Goal: Share content: Distribute website content to other platforms or users

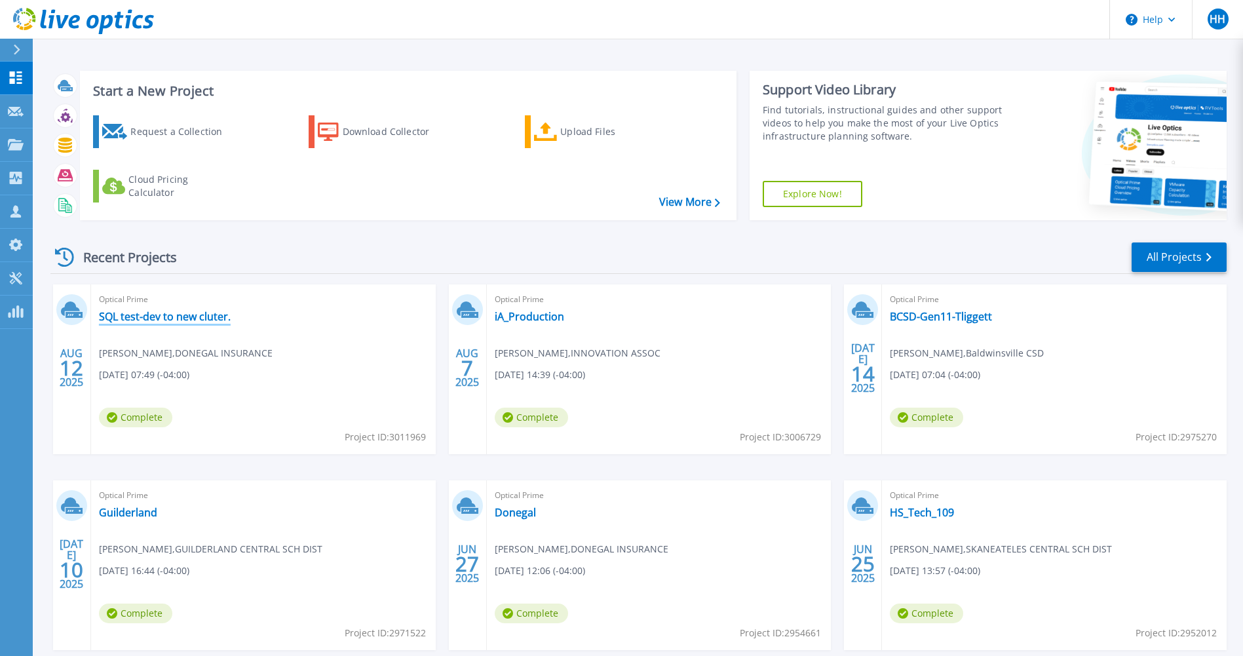
click at [182, 312] on link "SQL test-dev to new cluter." at bounding box center [165, 316] width 132 height 13
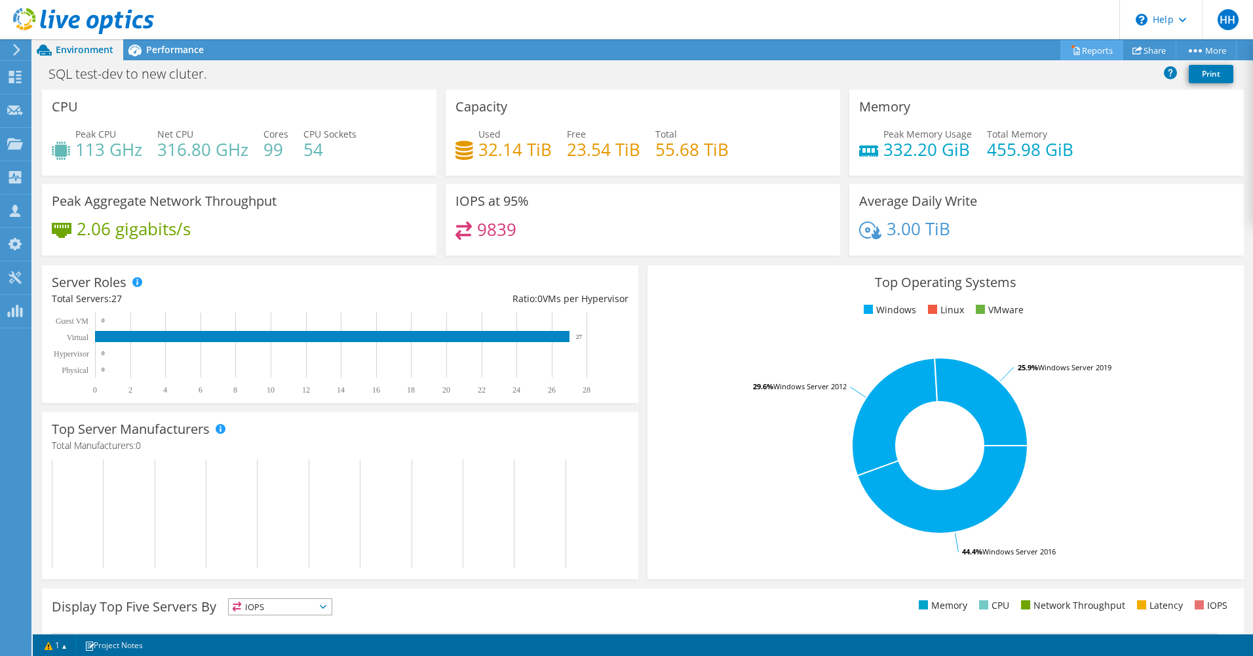
click at [1084, 43] on link "Reports" at bounding box center [1092, 50] width 63 height 20
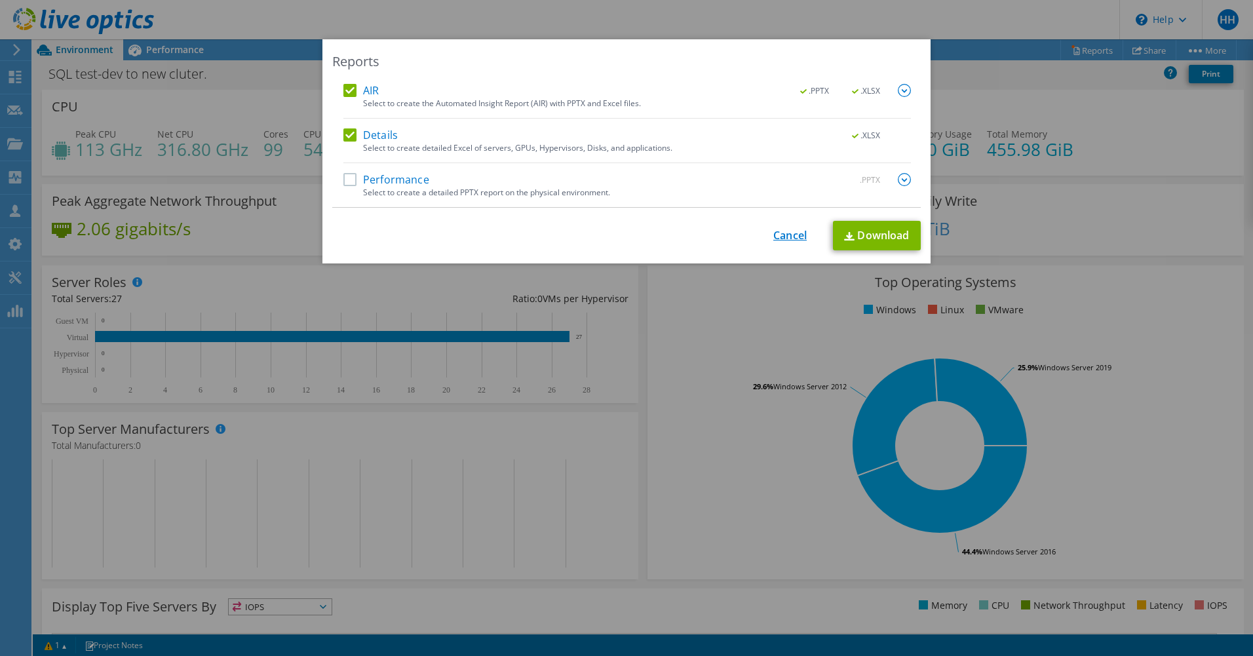
click at [787, 229] on link "Cancel" at bounding box center [789, 235] width 33 height 12
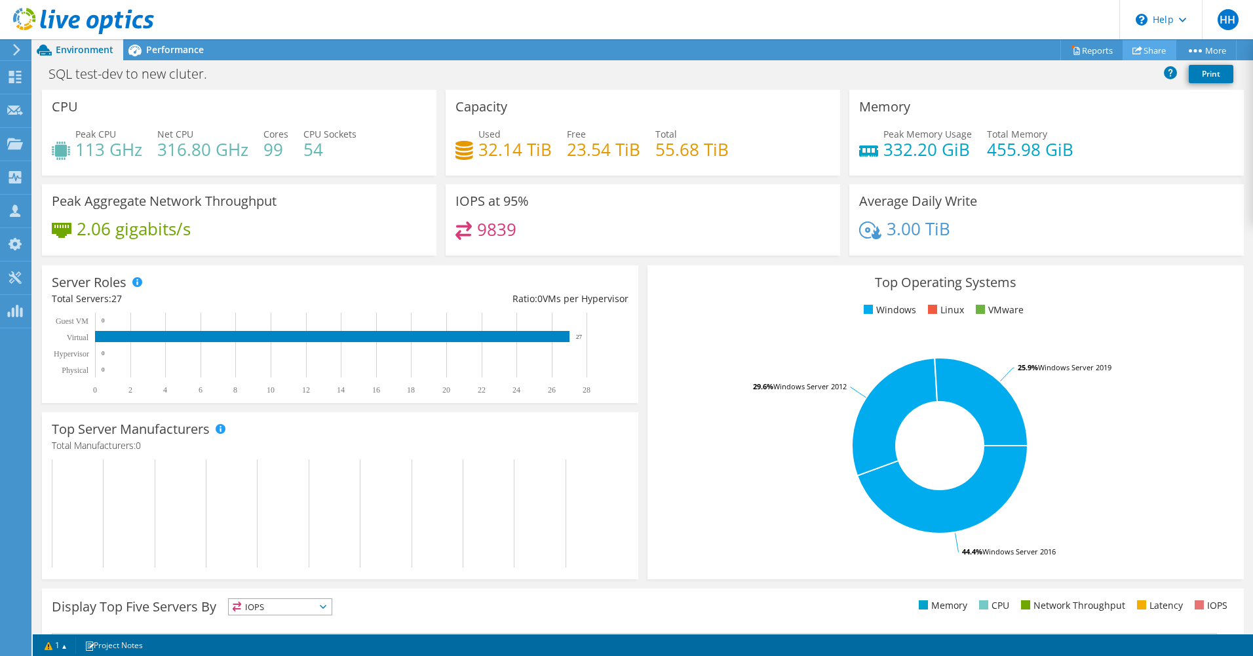
click at [1151, 48] on link "Share" at bounding box center [1150, 50] width 54 height 20
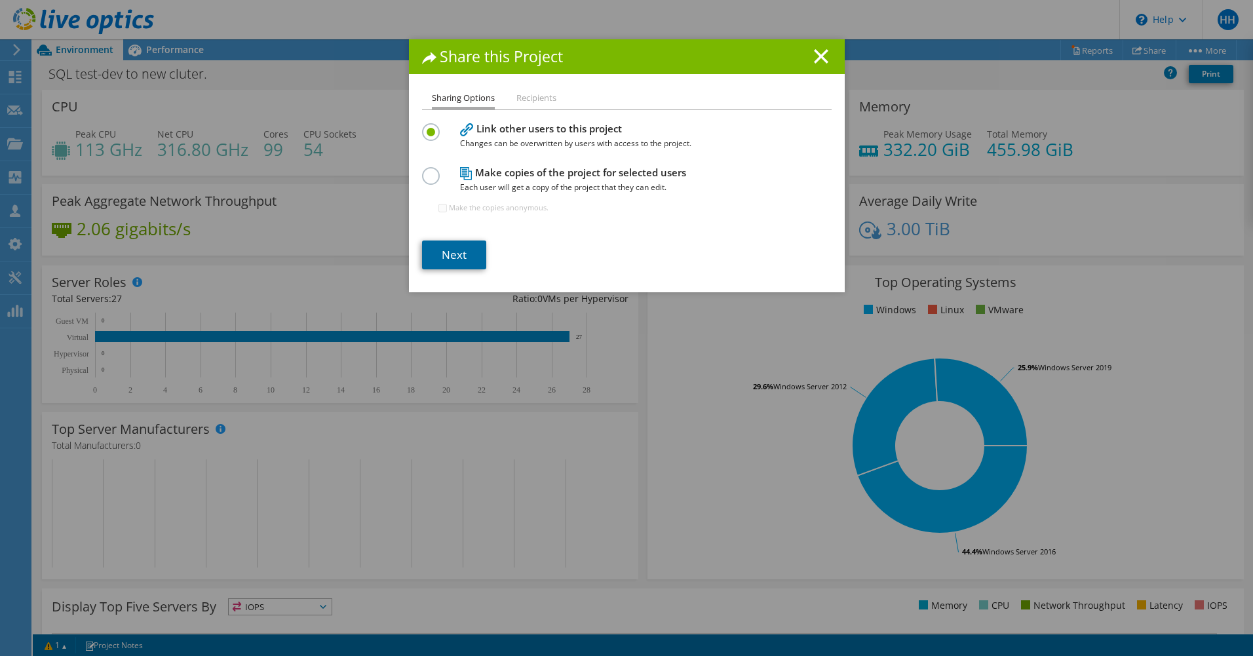
click at [451, 249] on link "Next" at bounding box center [454, 255] width 64 height 29
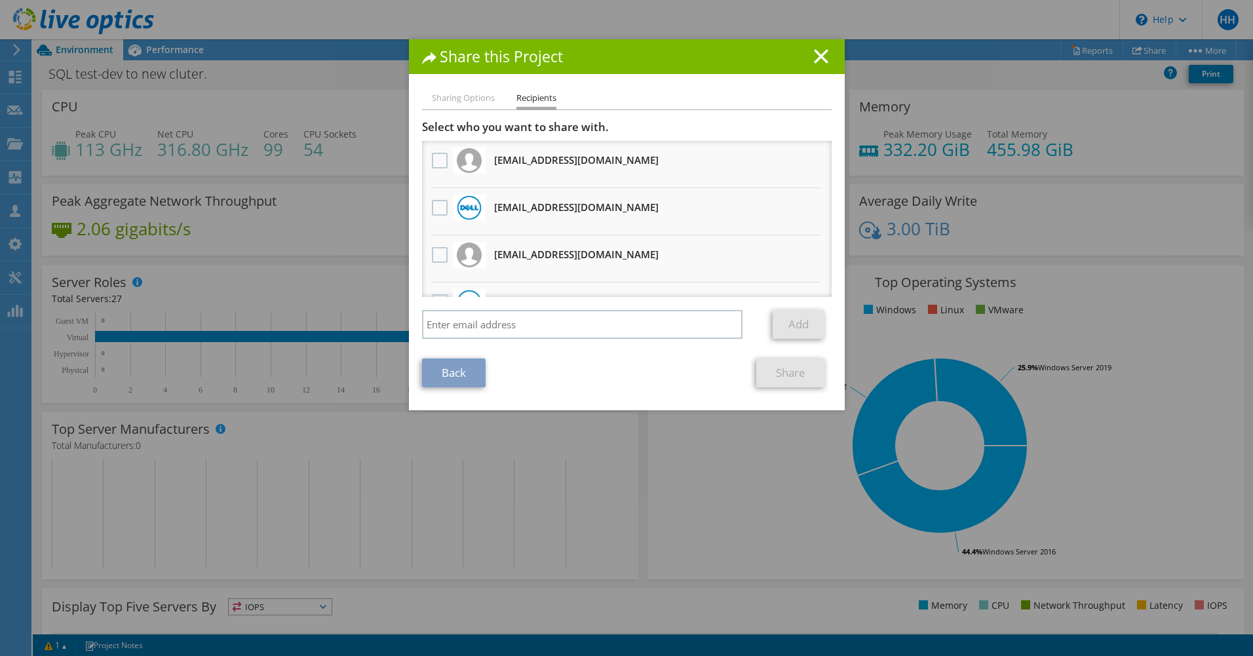
click at [519, 163] on h3 "[EMAIL_ADDRESS][DOMAIN_NAME] Will receive an anonymous copy" at bounding box center [576, 159] width 165 height 21
click at [432, 163] on label at bounding box center [441, 161] width 19 height 16
click at [0, 0] on input "checkbox" at bounding box center [0, 0] width 0 height 0
click at [773, 367] on link "Share" at bounding box center [790, 373] width 69 height 29
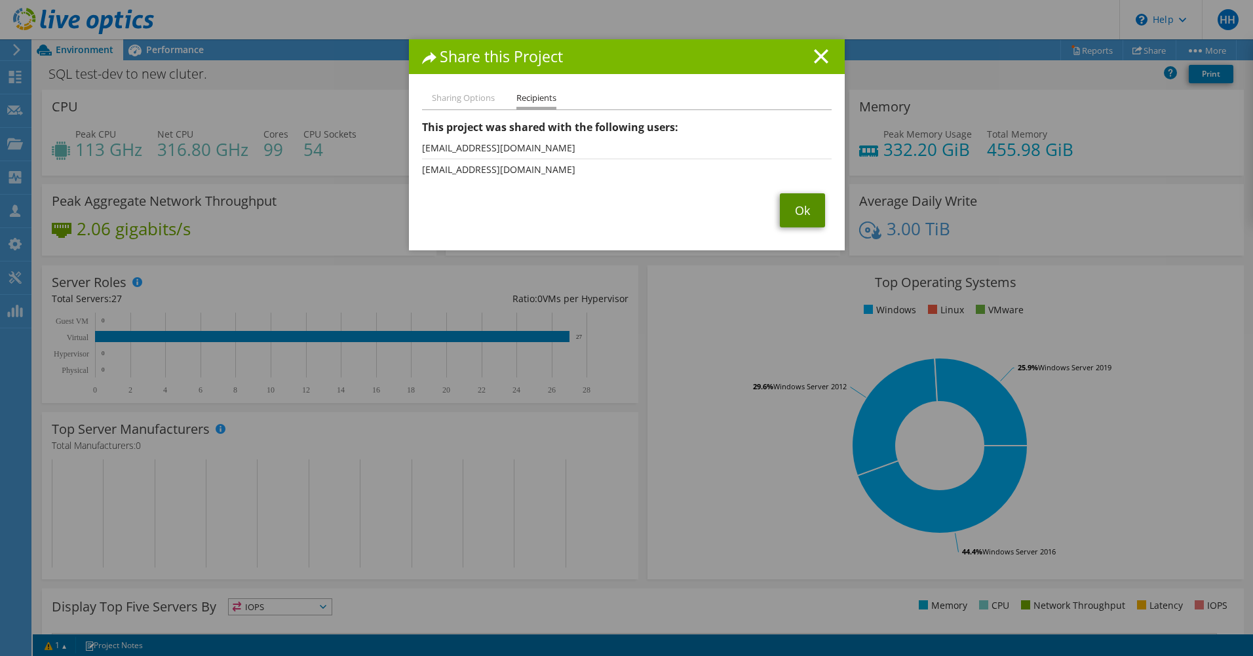
click at [794, 204] on link "Ok" at bounding box center [802, 210] width 45 height 34
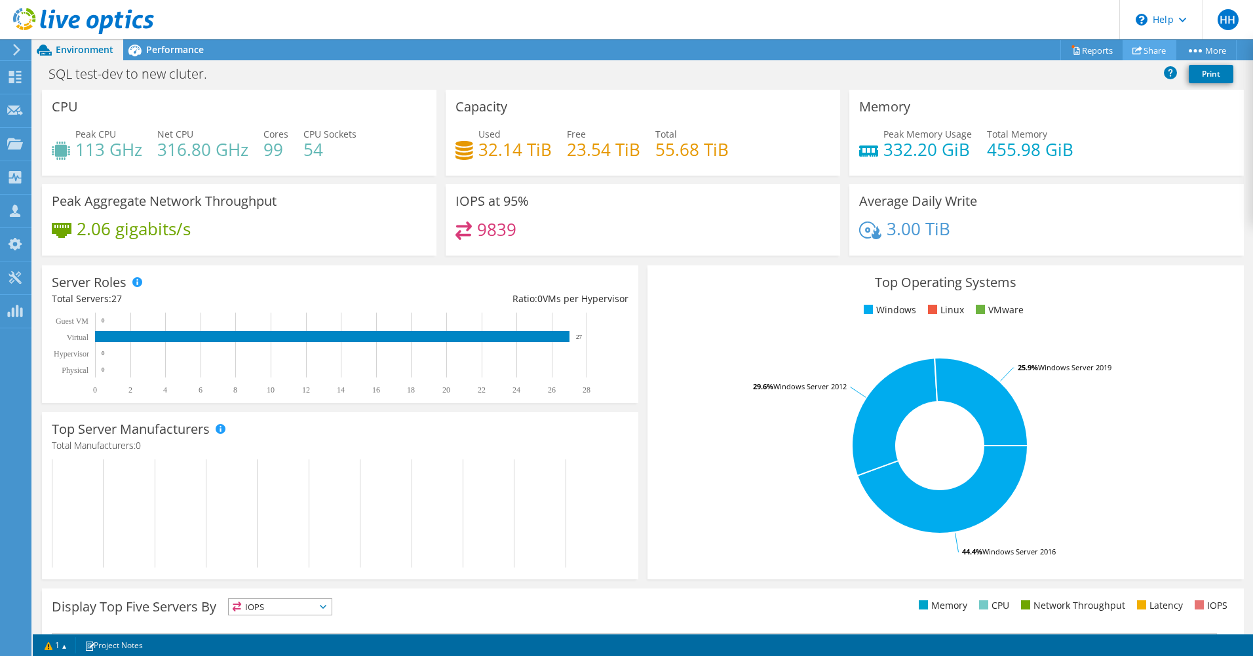
click at [1133, 45] on icon at bounding box center [1138, 50] width 10 height 10
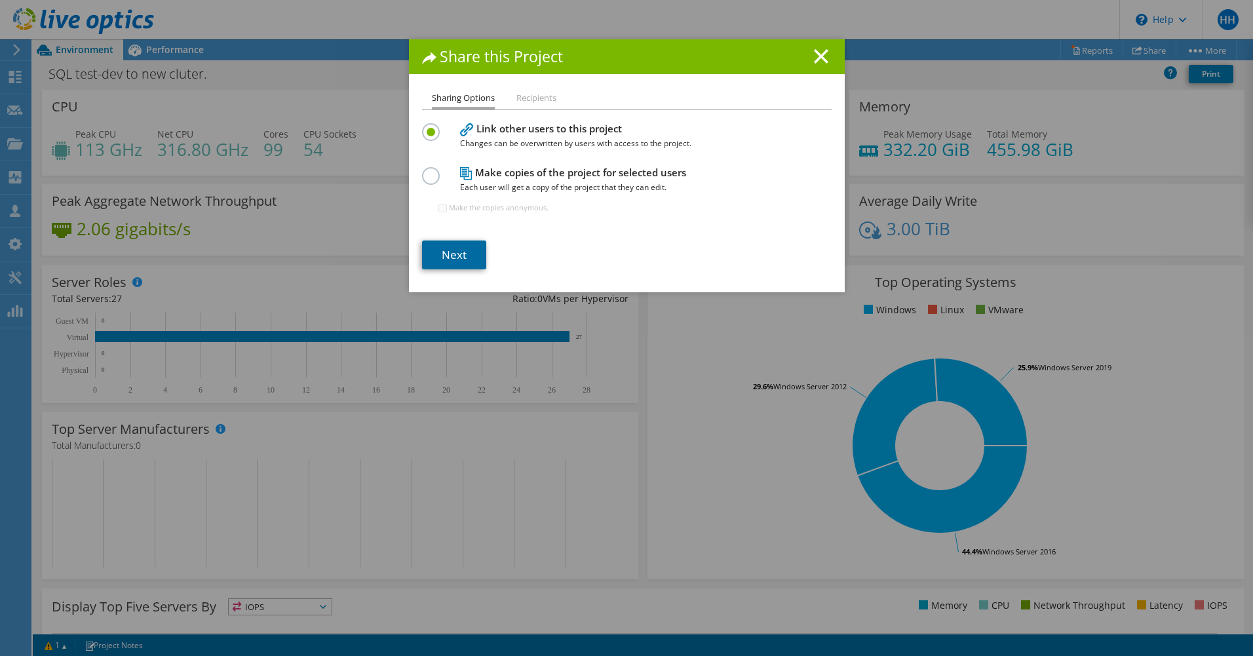
click at [471, 244] on link "Next" at bounding box center [454, 255] width 64 height 29
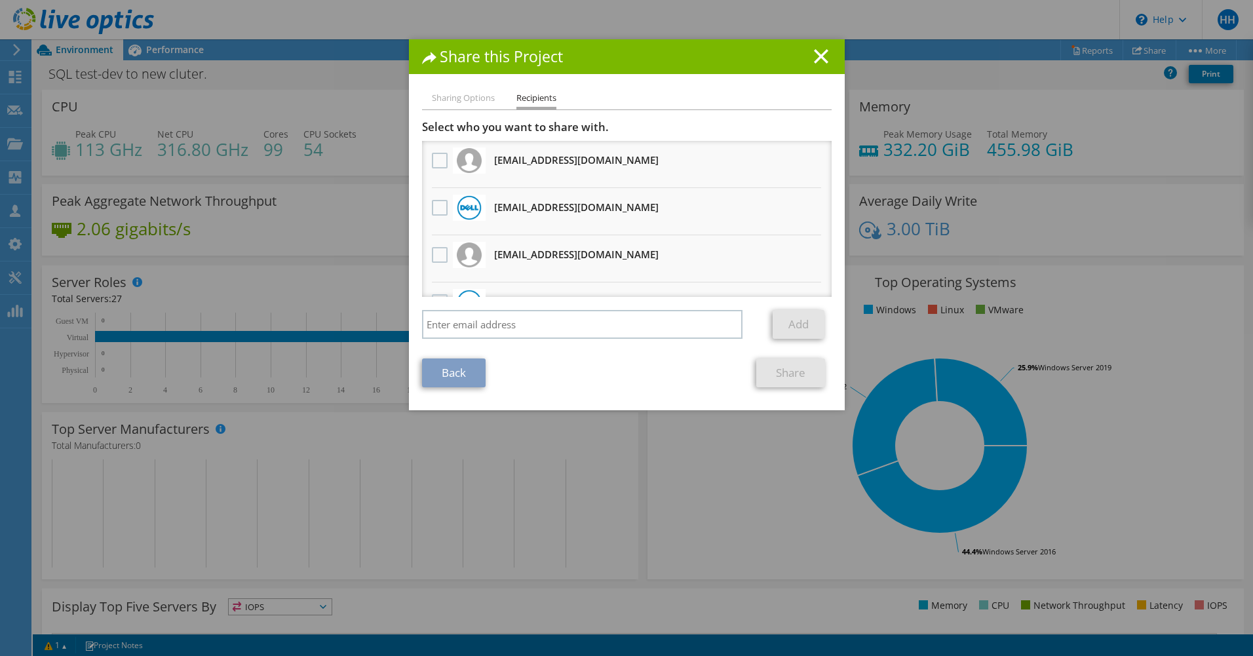
click at [538, 212] on h3 "[EMAIL_ADDRESS][DOMAIN_NAME] Will receive an anonymous copy" at bounding box center [576, 207] width 165 height 21
click at [438, 209] on label at bounding box center [441, 208] width 19 height 16
click at [0, 0] on input "checkbox" at bounding box center [0, 0] width 0 height 0
click at [776, 366] on link "Share" at bounding box center [790, 373] width 69 height 29
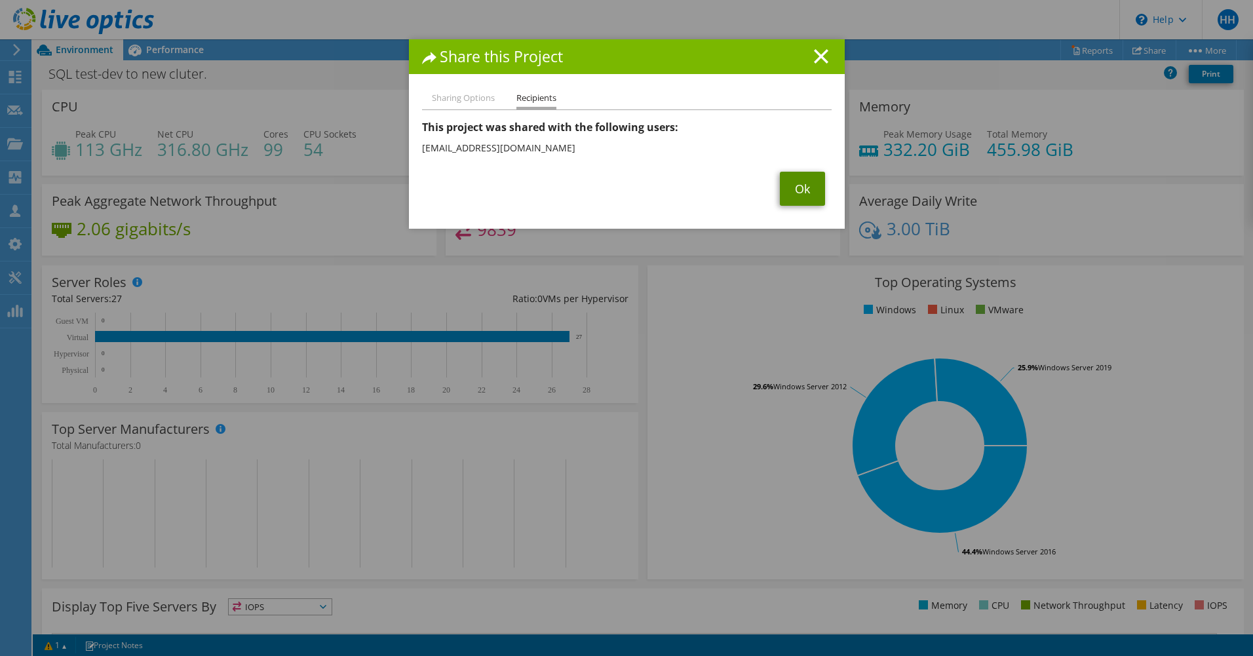
click at [798, 188] on link "Ok" at bounding box center [802, 189] width 45 height 34
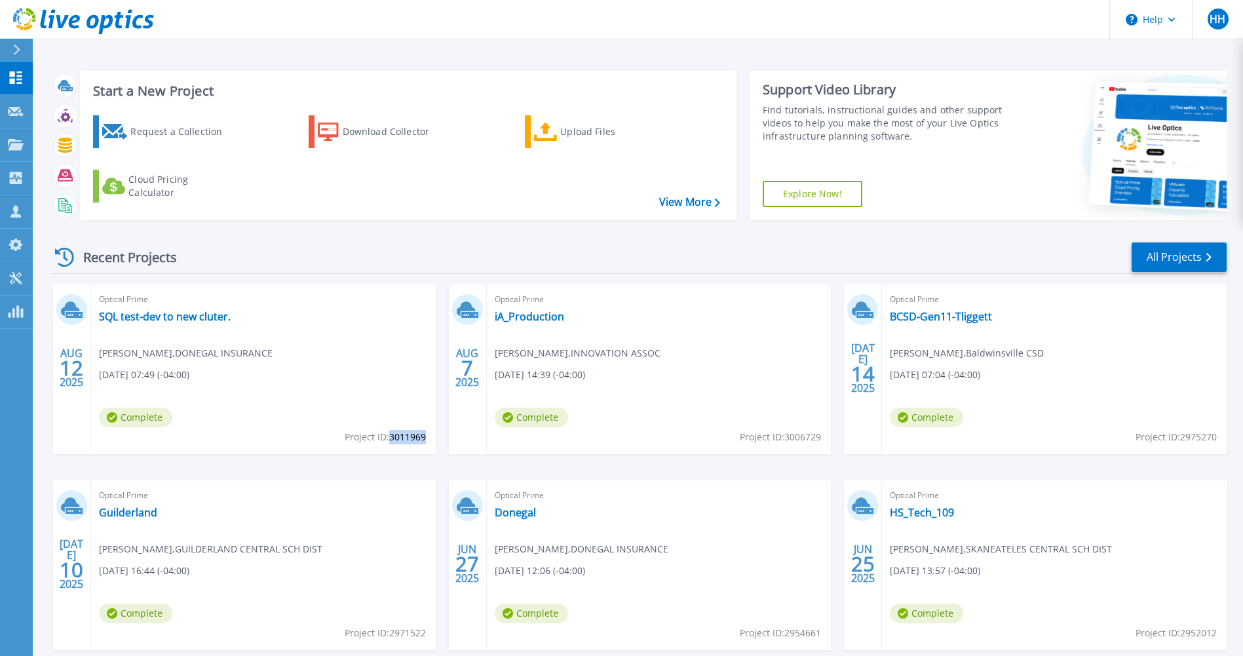
drag, startPoint x: 390, startPoint y: 437, endPoint x: 425, endPoint y: 436, distance: 35.4
click at [425, 436] on span "Project ID: 3011969" at bounding box center [385, 437] width 81 height 14
drag, startPoint x: 425, startPoint y: 436, endPoint x: 407, endPoint y: 434, distance: 18.5
copy span "3011969"
